Goal: Transaction & Acquisition: Purchase product/service

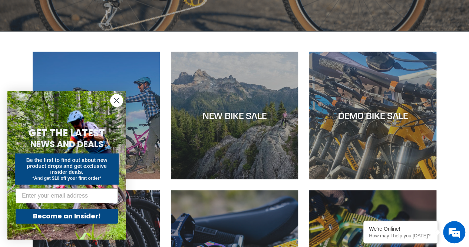
scroll to position [281, 0]
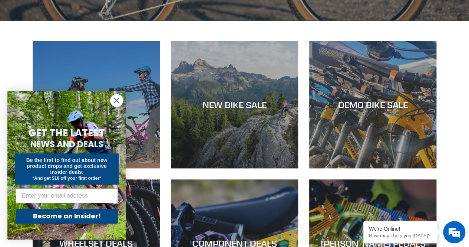
click at [116, 101] on icon "Close dialog" at bounding box center [116, 100] width 5 height 5
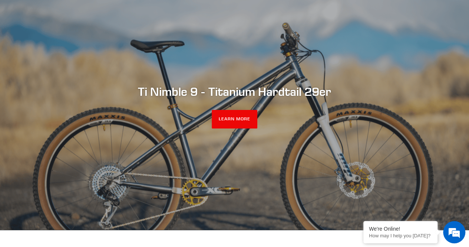
scroll to position [9, 0]
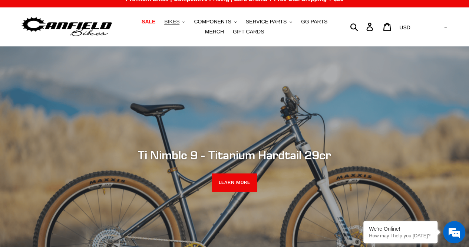
click at [173, 22] on button "BIKES .cls-1{fill:#231f20}" at bounding box center [175, 22] width 28 height 10
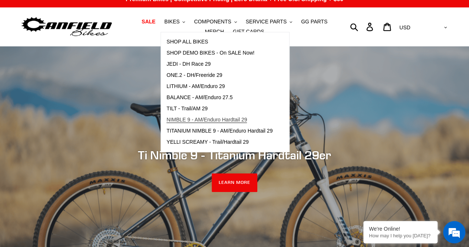
click at [222, 120] on span "NIMBLE 9 - AM/Enduro Hardtail 29" at bounding box center [206, 119] width 80 height 6
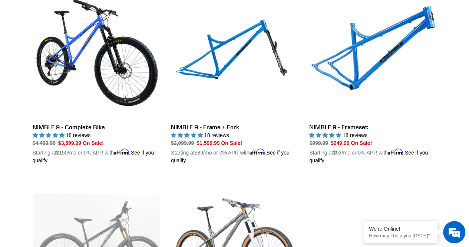
scroll to position [232, 0]
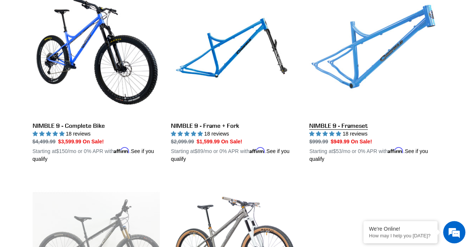
click at [379, 62] on link "NIMBLE 9 - Frameset" at bounding box center [372, 75] width 127 height 173
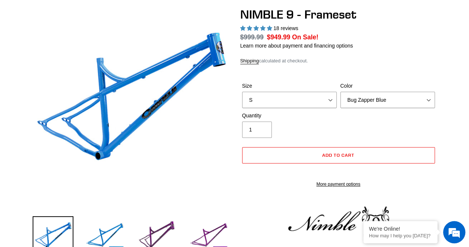
scroll to position [70, 0]
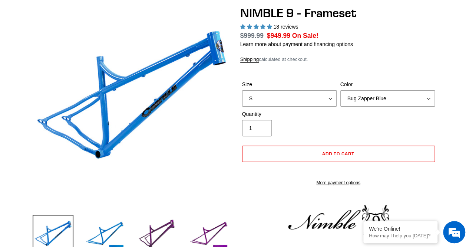
select select "highest-rating"
click at [312, 96] on select "S M L XL" at bounding box center [289, 98] width 95 height 16
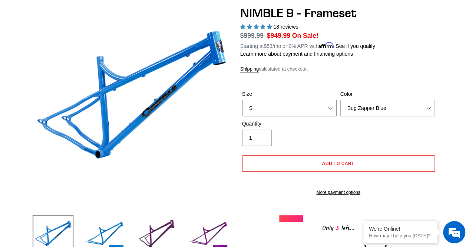
select select "M"
click at [242, 100] on select "S M L XL" at bounding box center [289, 108] width 95 height 16
